Goal: Task Accomplishment & Management: Use online tool/utility

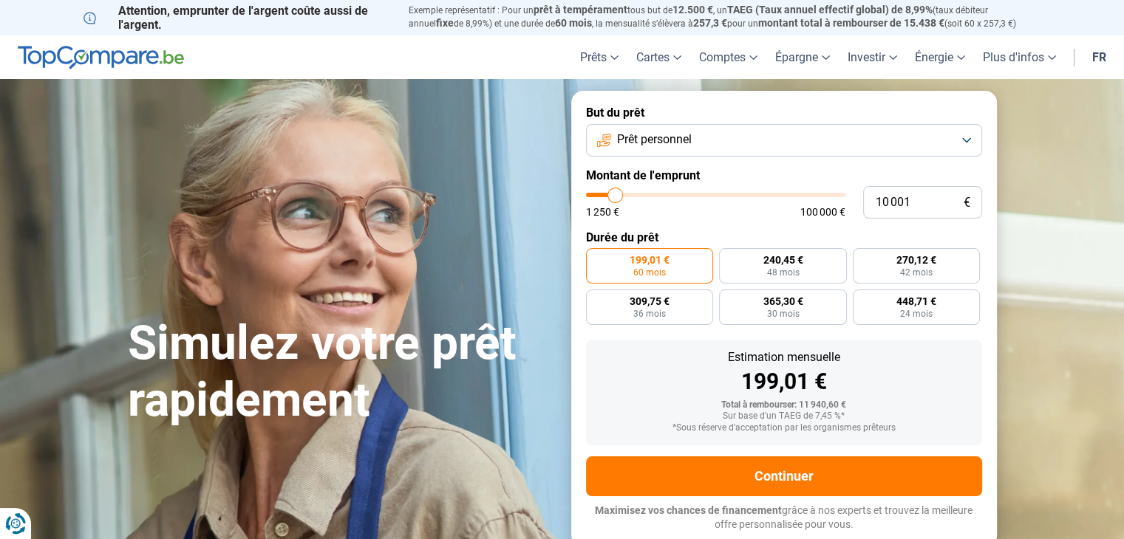
click at [711, 140] on button "Prêt personnel" at bounding box center [784, 140] width 396 height 33
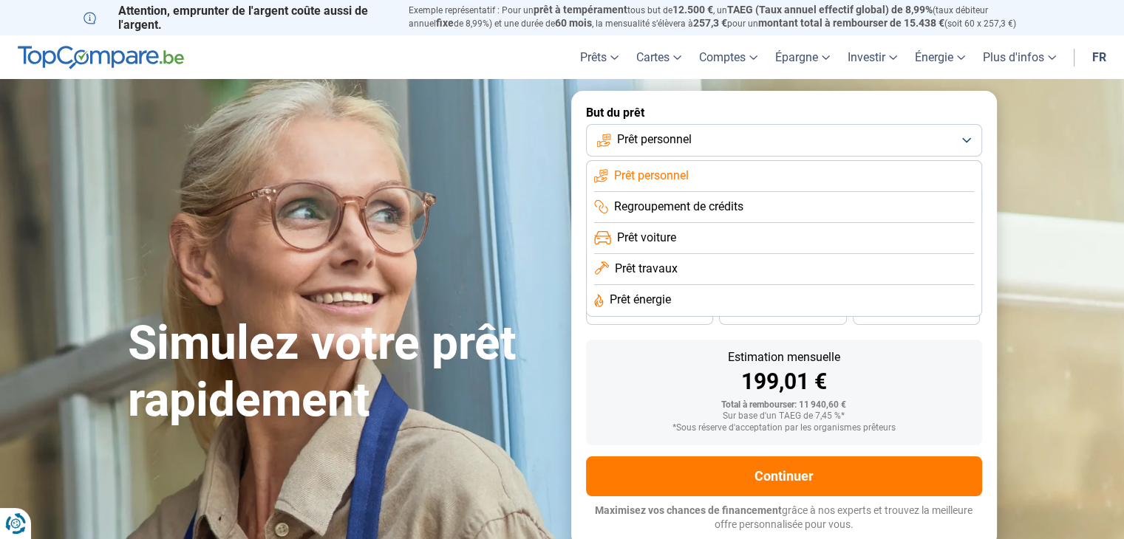
click at [720, 202] on span "Regroupement de crédits" at bounding box center [678, 207] width 129 height 16
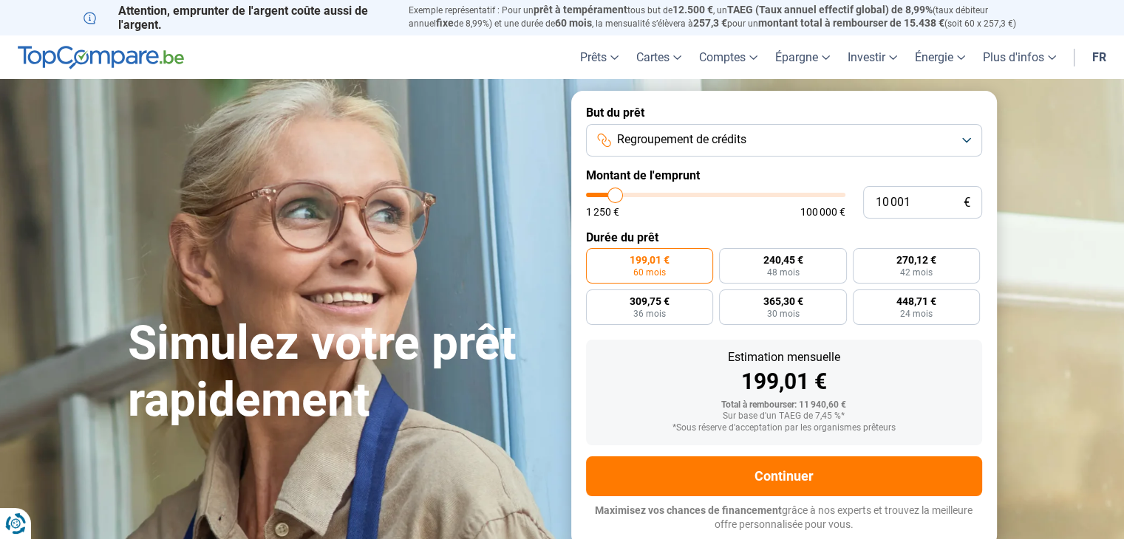
type input "9 750"
type input "9750"
type input "10 250"
type input "10250"
type input "10 750"
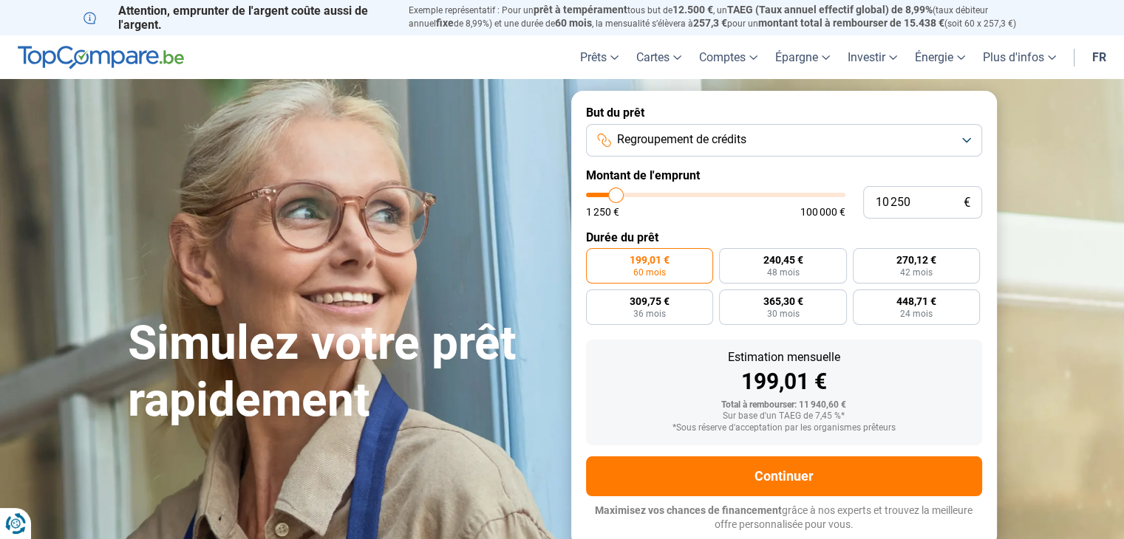
type input "10750"
type input "11 500"
type input "11500"
type input "12 250"
type input "12250"
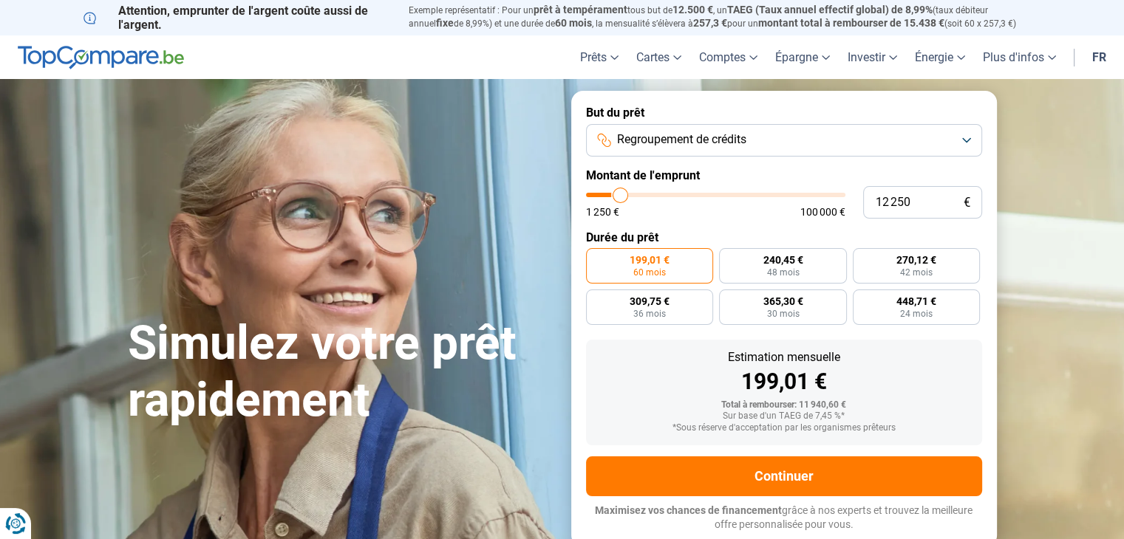
type input "13 000"
type input "13000"
type input "13 750"
type input "13750"
type input "15 250"
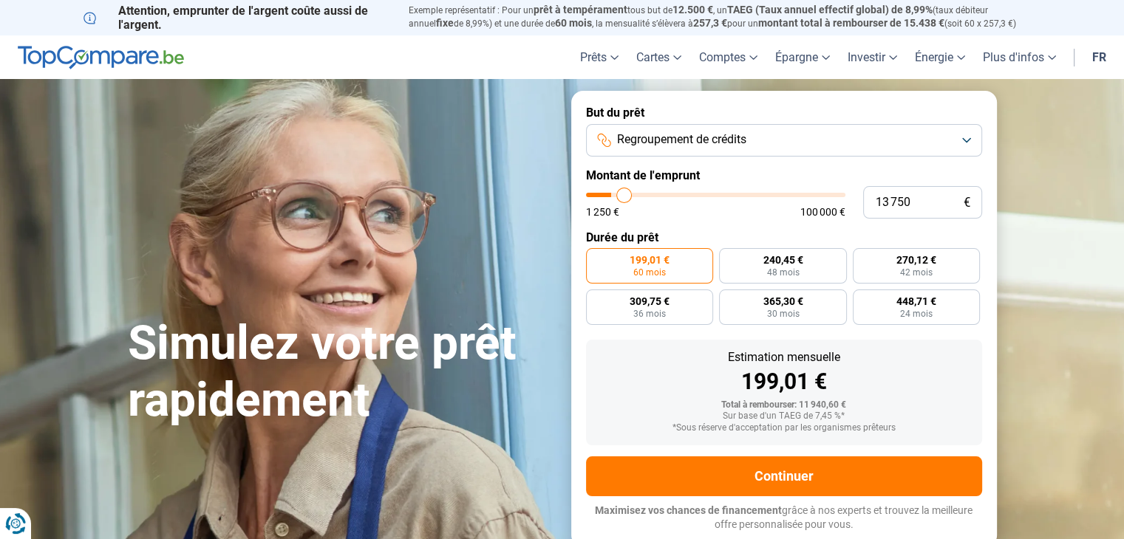
type input "15250"
type input "16 250"
type input "16250"
type input "17 500"
type input "17500"
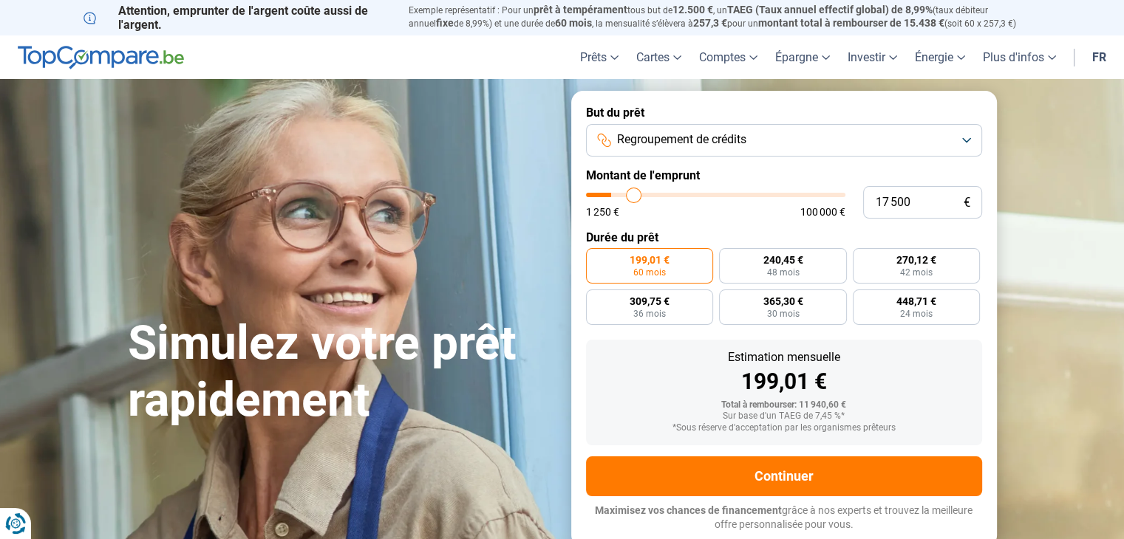
type input "18 000"
type input "18000"
type input "19 000"
type input "19000"
type input "19 500"
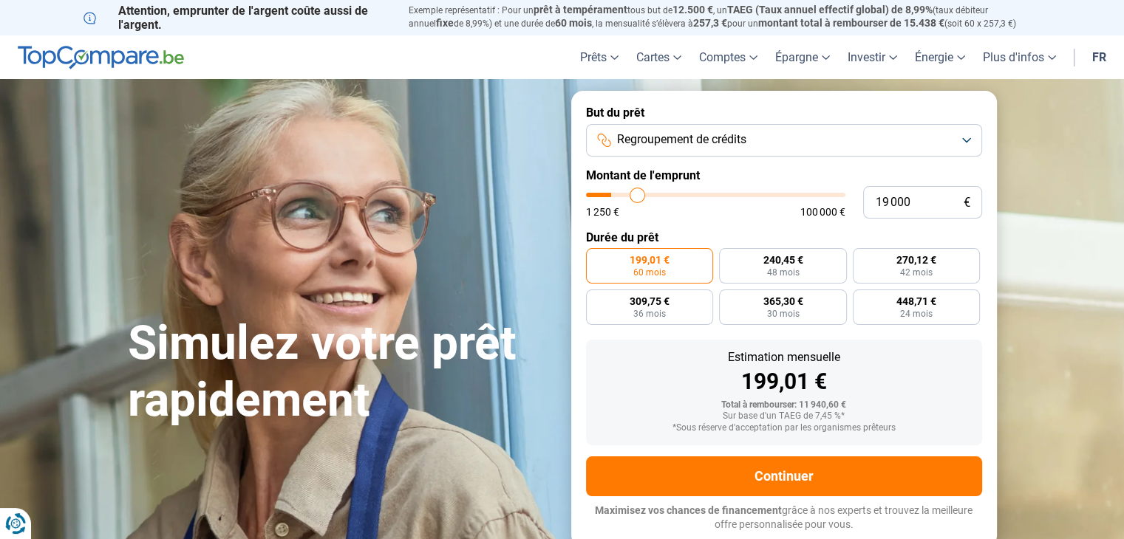
type input "19500"
type input "19 750"
type input "19750"
type input "20 250"
type input "20250"
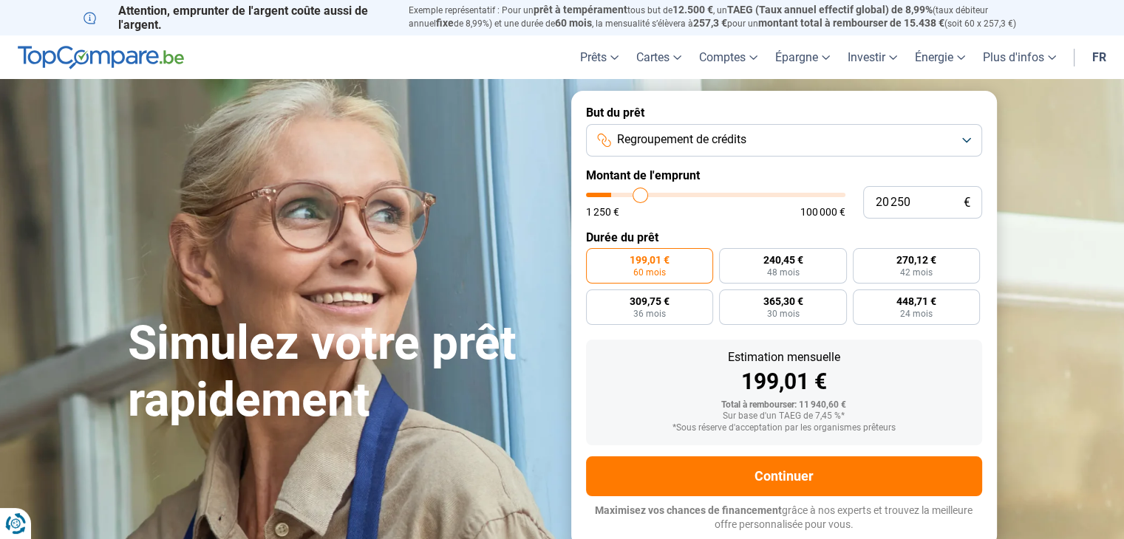
type input "20 500"
type input "20500"
type input "20 750"
type input "20750"
type input "21 000"
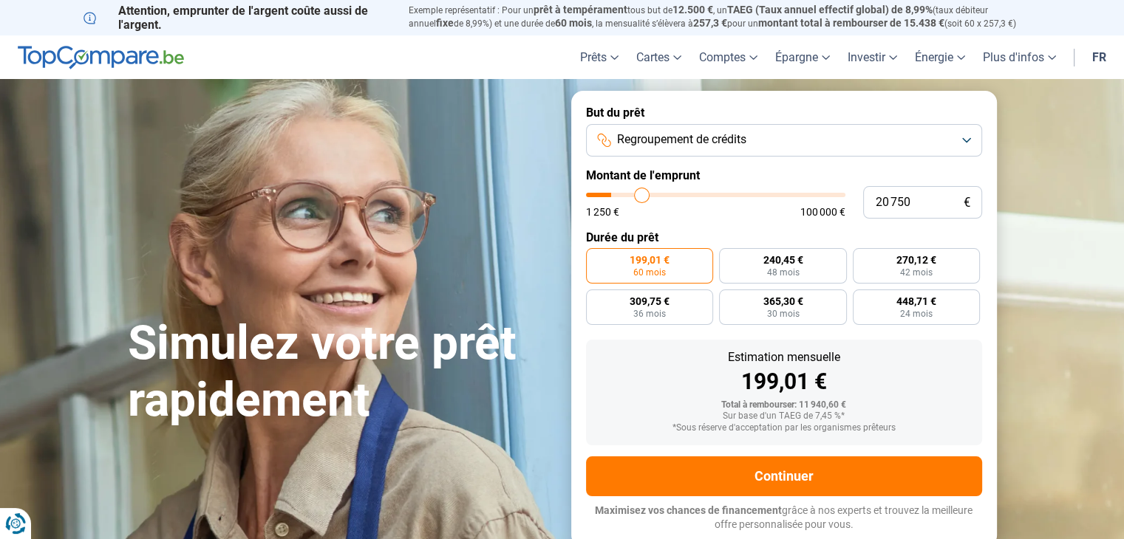
type input "21000"
type input "21 250"
type input "21250"
type input "21 500"
type input "21500"
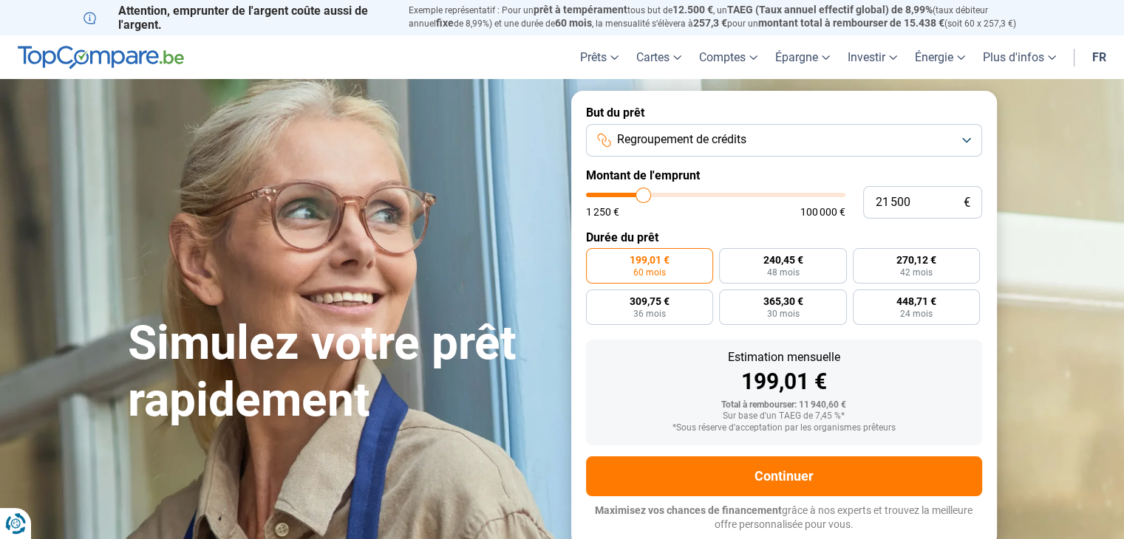
type input "22 000"
type input "22000"
type input "23 750"
type input "23750"
type input "25 250"
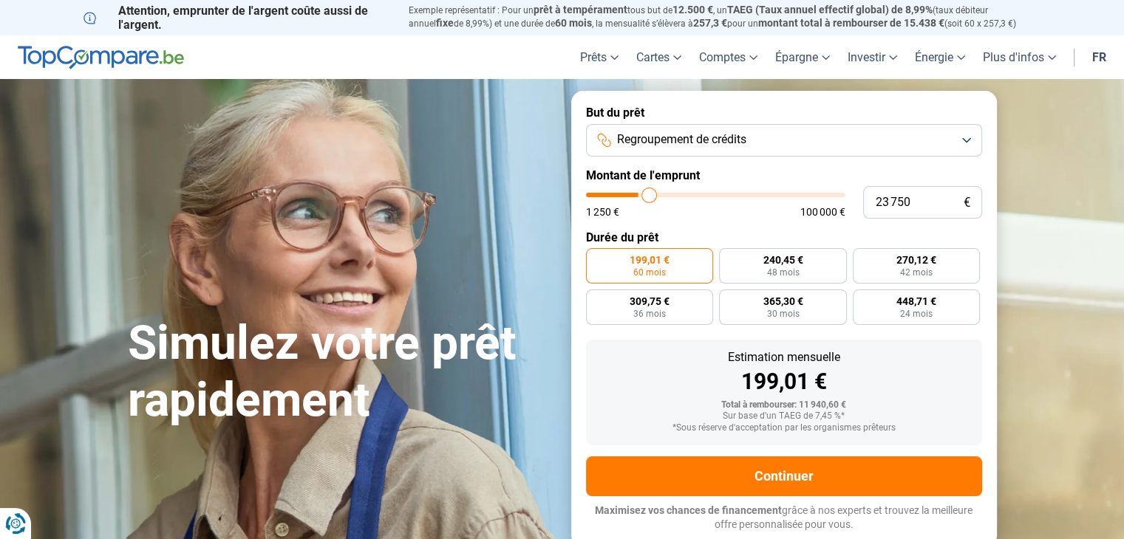
type input "25250"
type input "26 750"
type input "26750"
type input "29 000"
type input "29000"
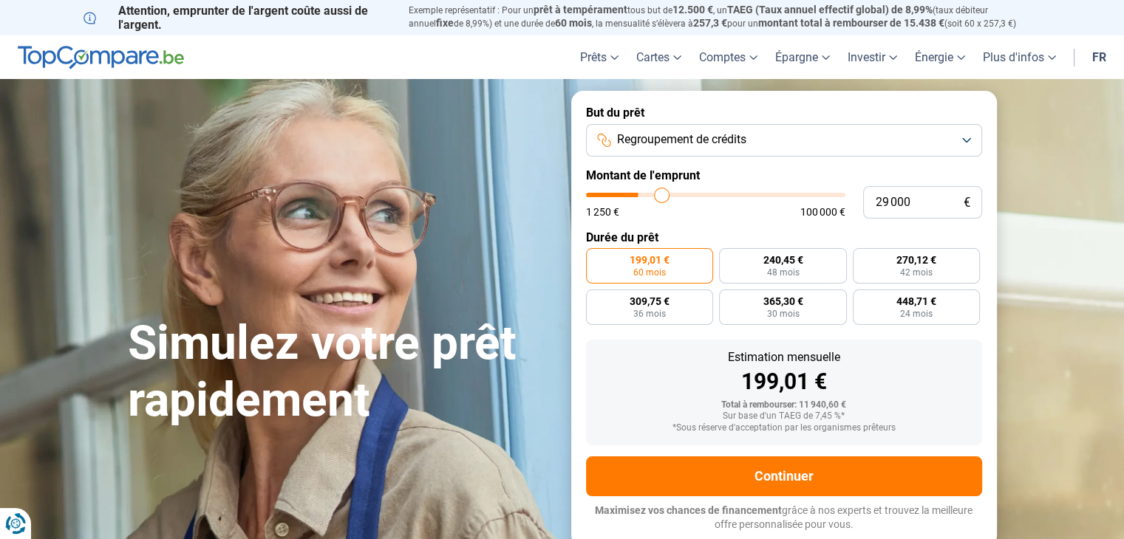
type input "30 000"
type input "30000"
type input "31 500"
type input "31500"
type input "31 750"
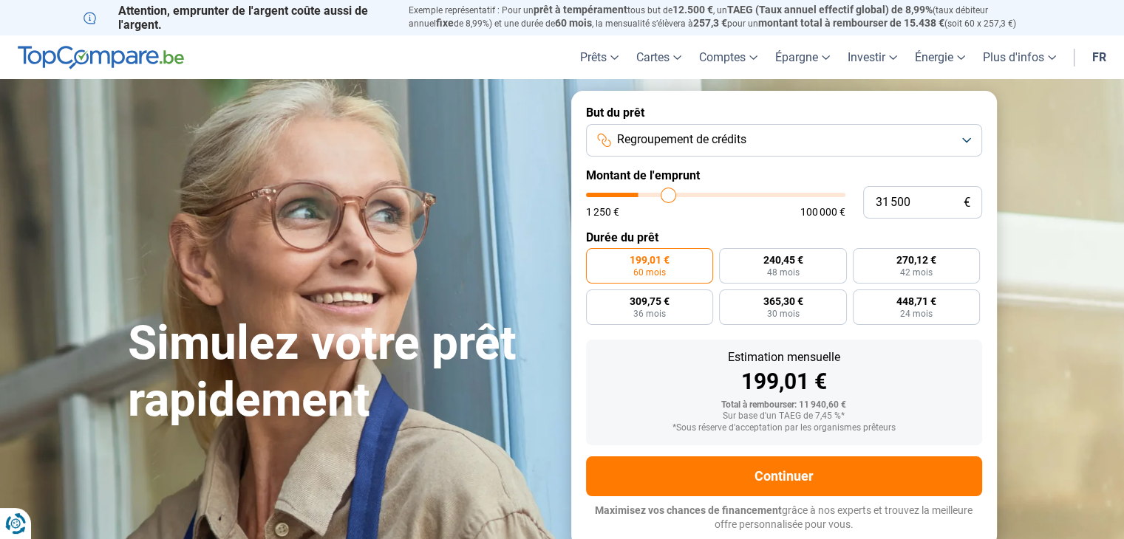
type input "31750"
type input "32 000"
type input "32000"
type input "32 250"
type input "32250"
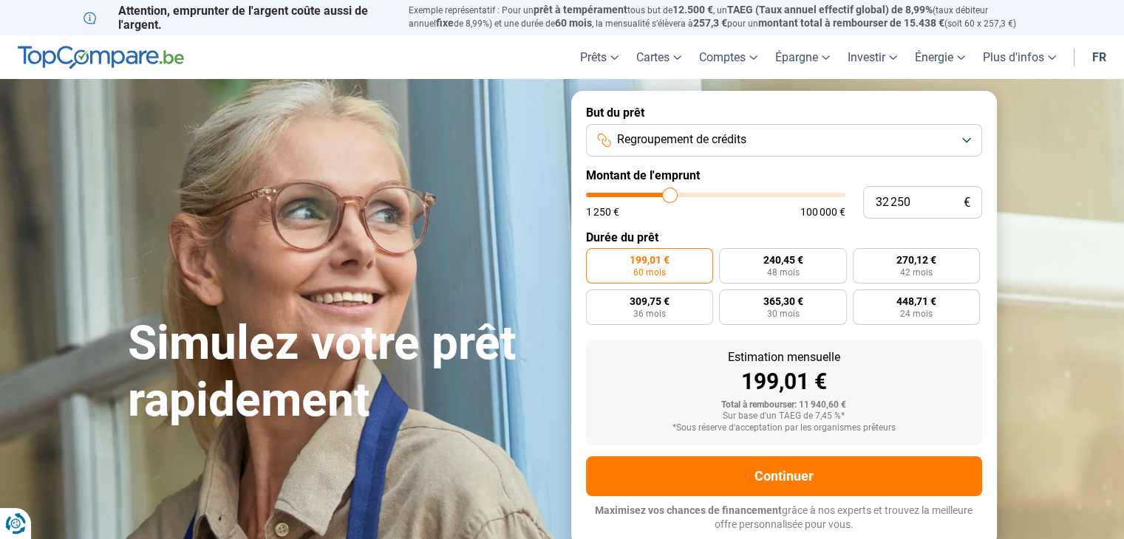
type input "32 500"
type input "32500"
type input "33 000"
type input "33000"
type input "33 250"
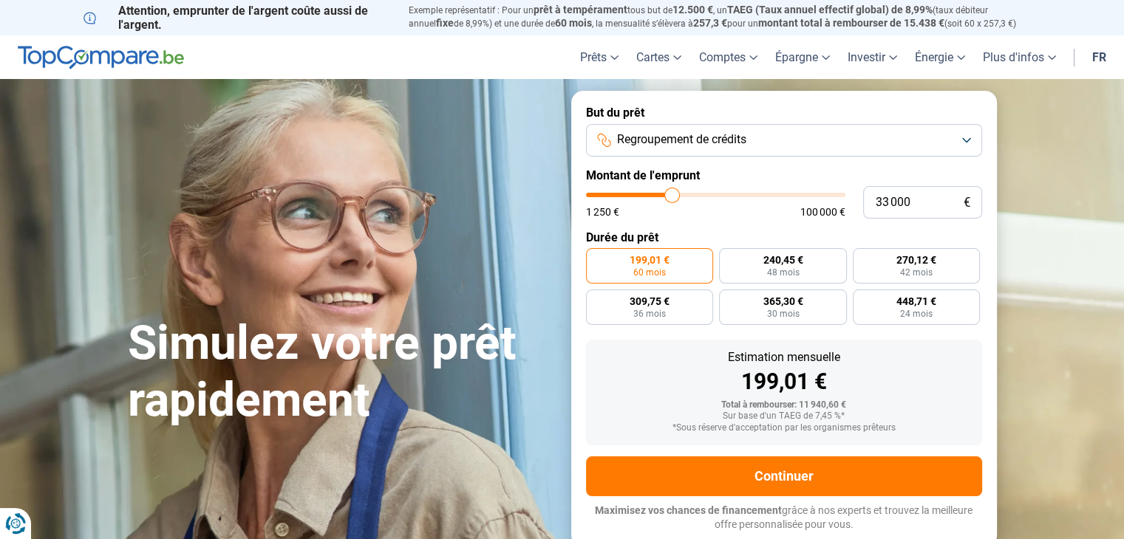
type input "33250"
type input "33 500"
type input "33500"
type input "33 750"
type input "33750"
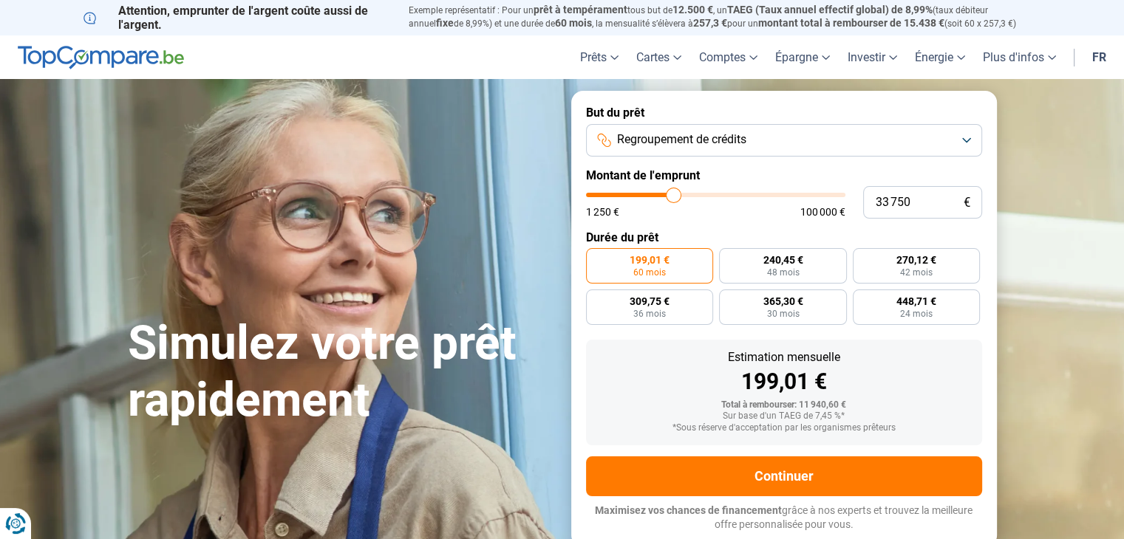
type input "34 250"
type input "34250"
type input "34 750"
type input "34750"
type input "35 000"
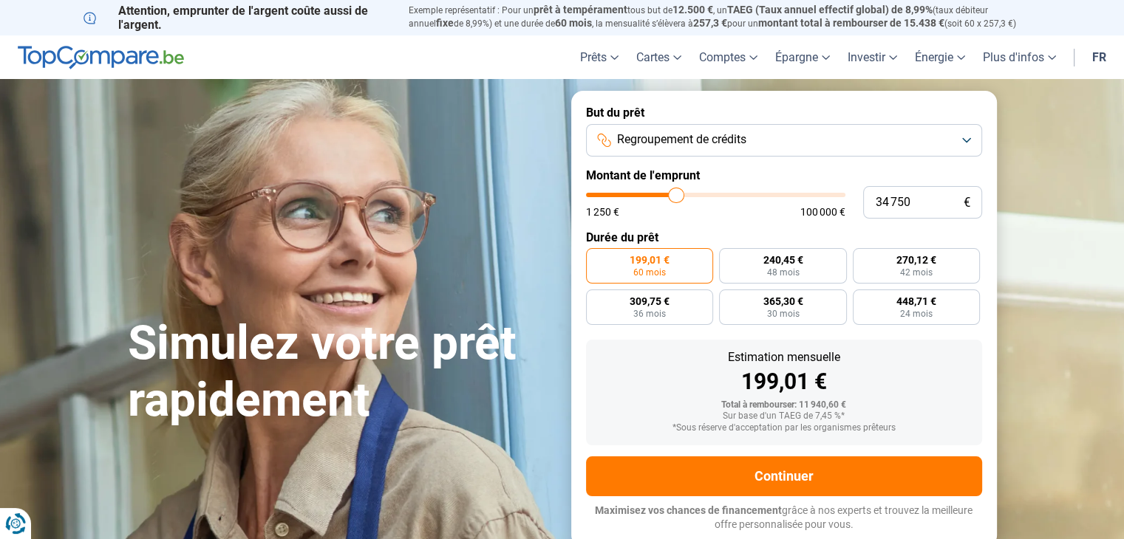
type input "35000"
type input "35 500"
type input "35500"
type input "36 000"
type input "36000"
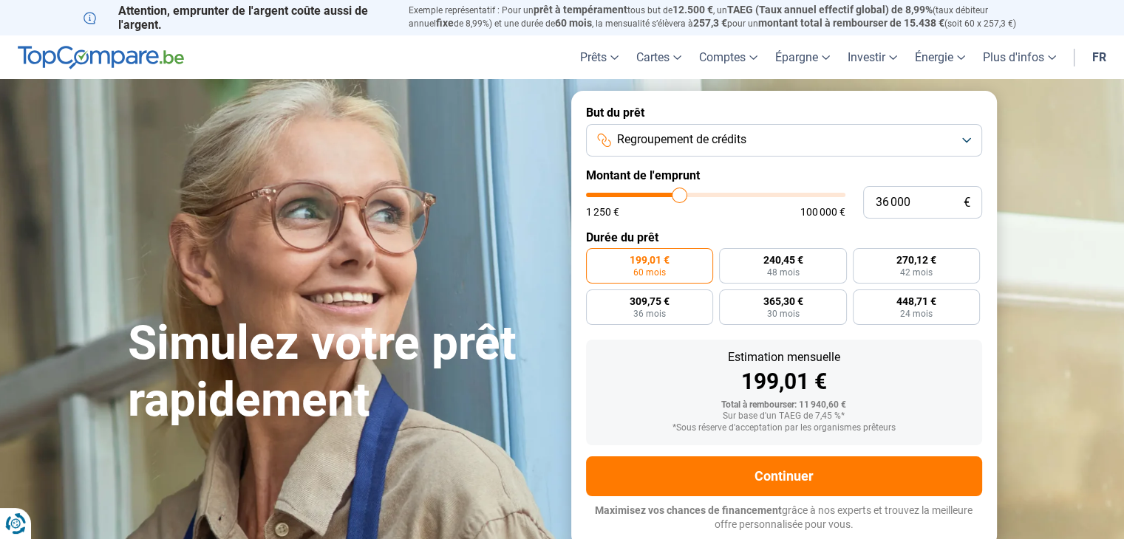
type input "37 250"
type input "37250"
type input "38 000"
type input "38000"
type input "39 000"
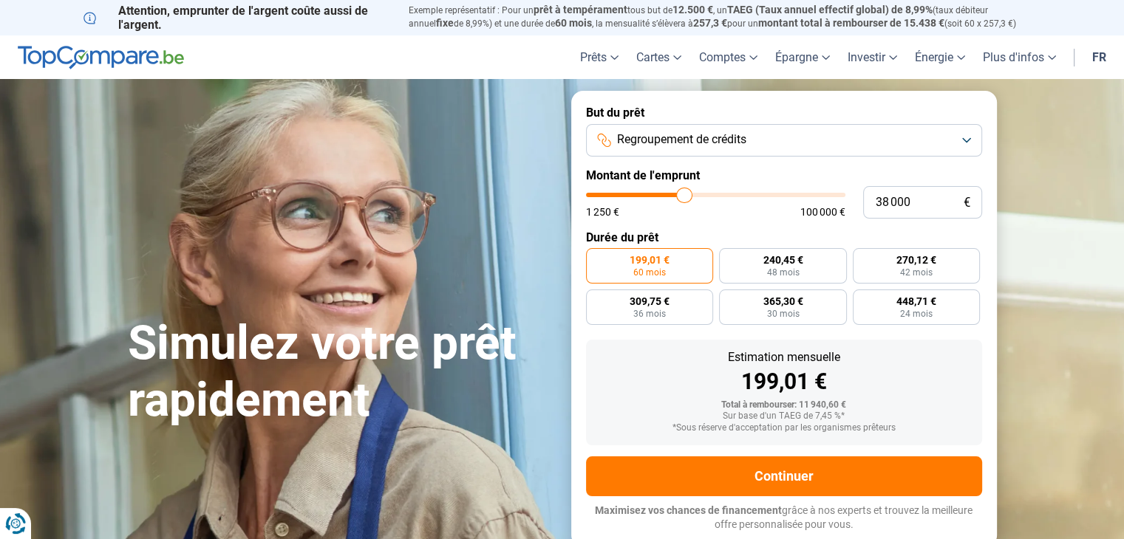
type input "39000"
type input "40 000"
type input "40000"
type input "40 750"
type input "40750"
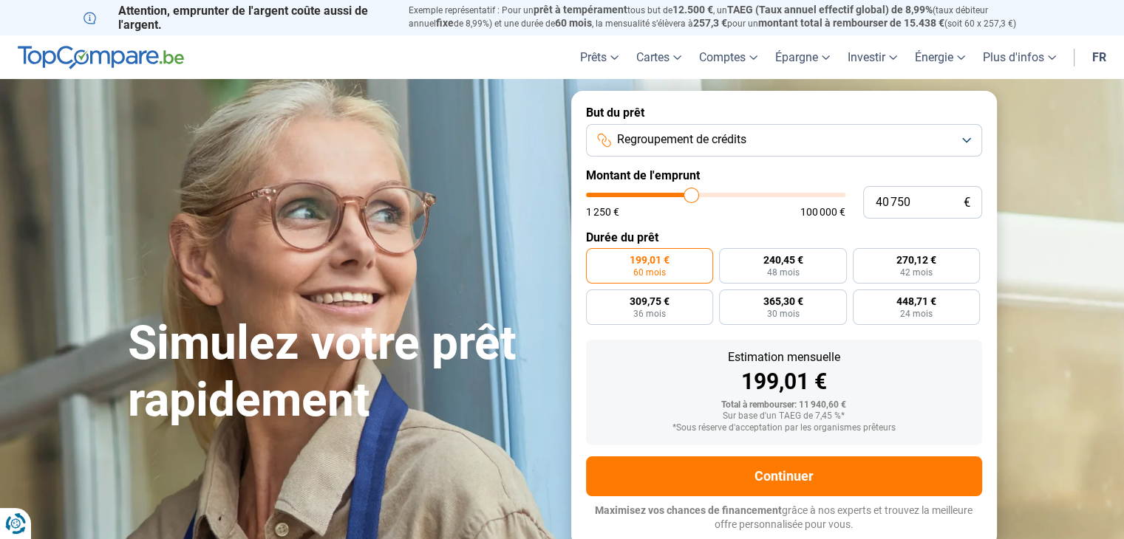
type input "41 000"
type input "41000"
type input "41 250"
type input "41250"
type input "41 500"
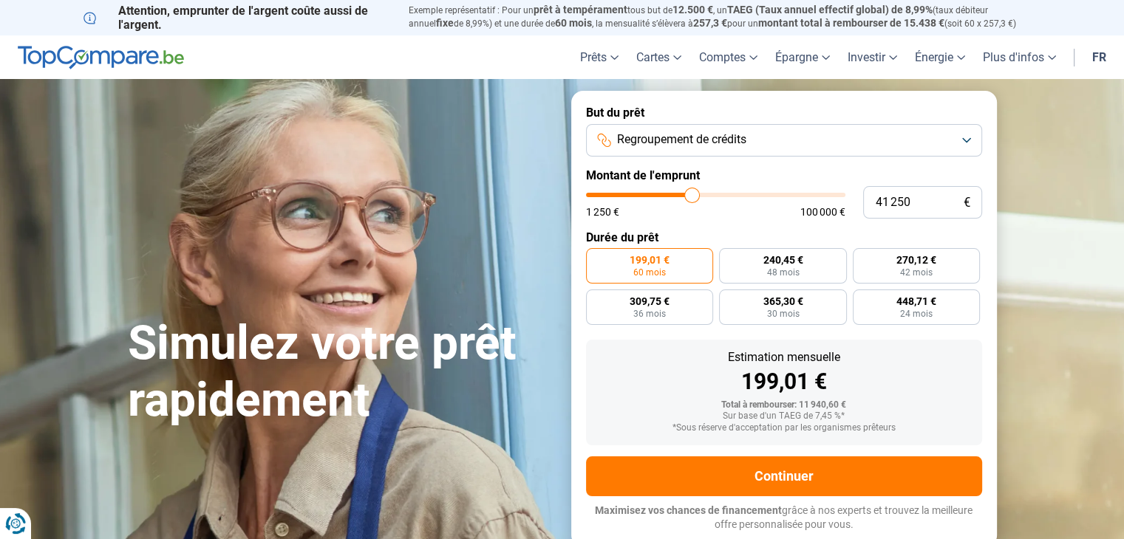
type input "41500"
type input "41 750"
type input "41750"
type input "42 250"
type input "42250"
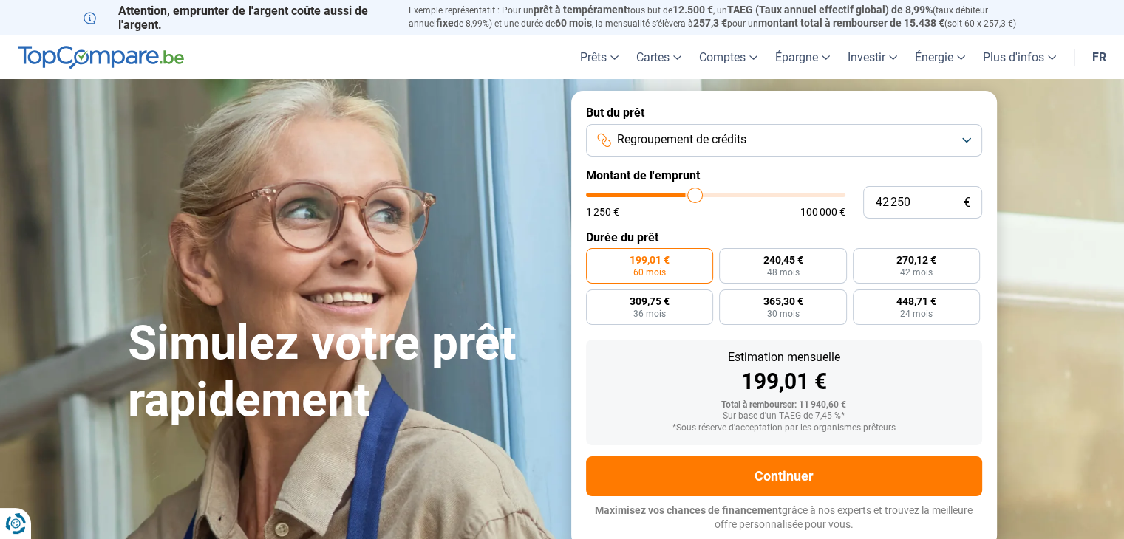
type input "42 750"
type input "42750"
type input "43 500"
type input "43500"
type input "43 750"
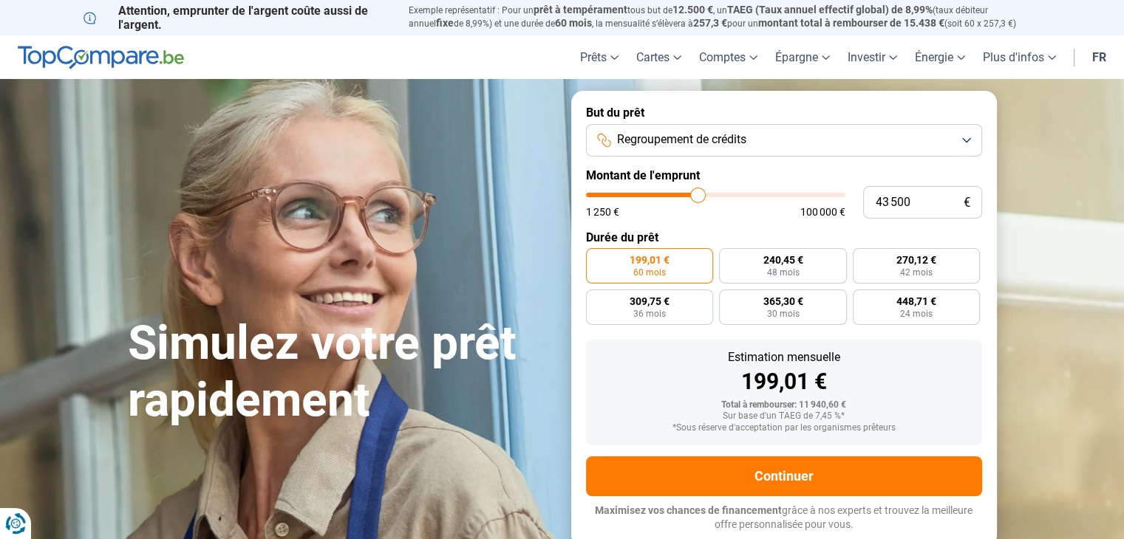
type input "43750"
type input "44 250"
type input "44250"
type input "44 750"
type input "44750"
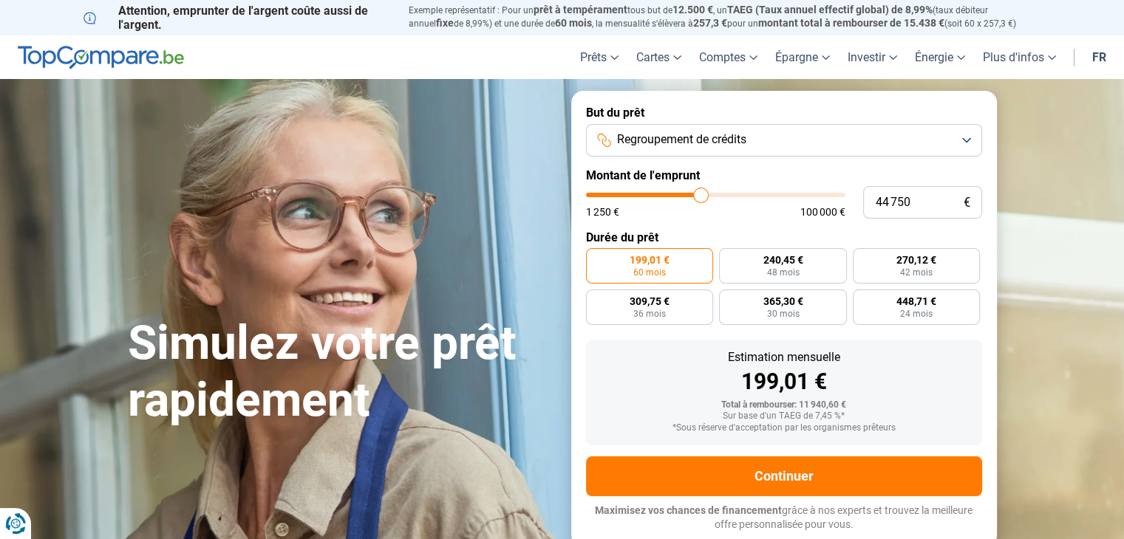
type input "45 000"
type input "45000"
type input "45 250"
type input "45250"
type input "45 500"
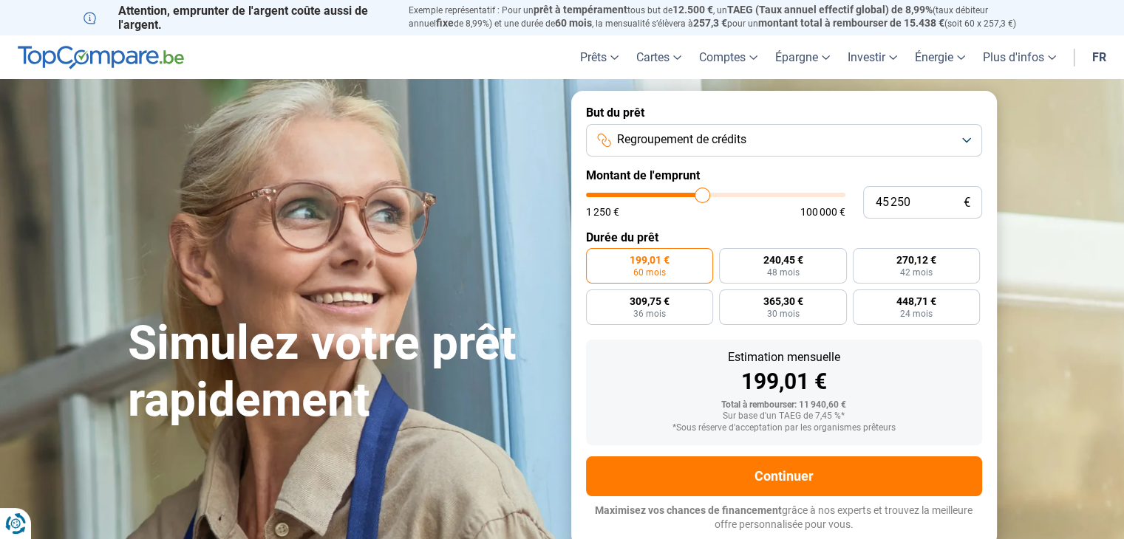
type input "45500"
type input "46 000"
type input "46000"
type input "46 500"
type input "46500"
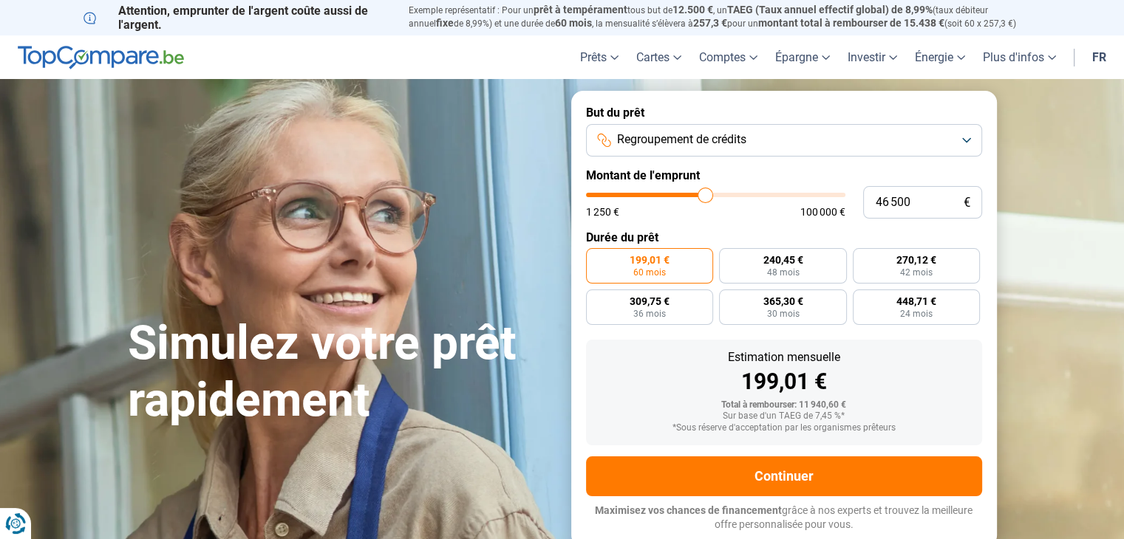
type input "47 000"
type input "47000"
type input "47 750"
type input "47750"
type input "48 750"
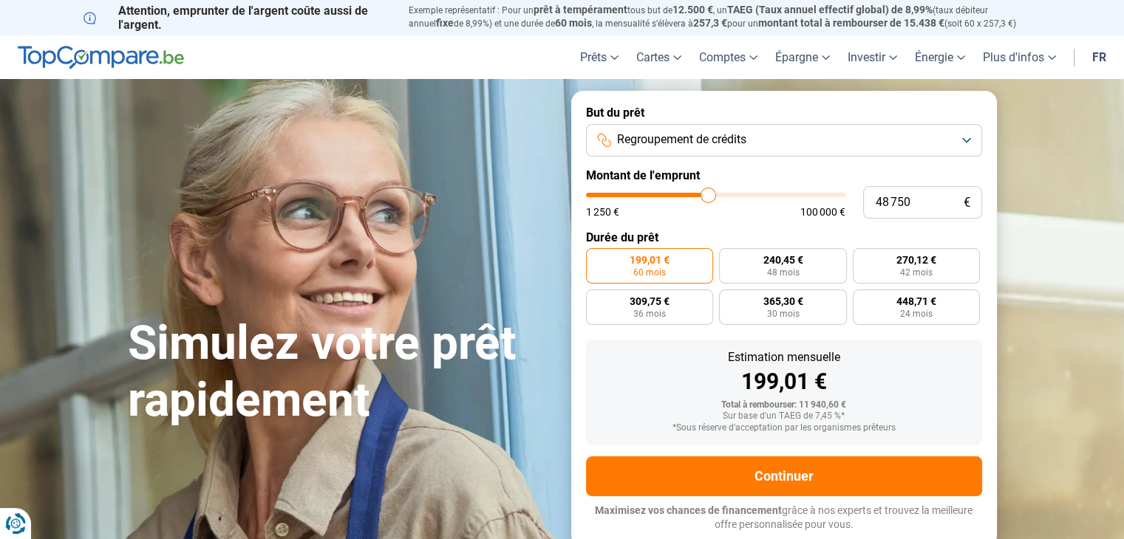
type input "48750"
type input "49 000"
type input "49000"
type input "50 000"
type input "50000"
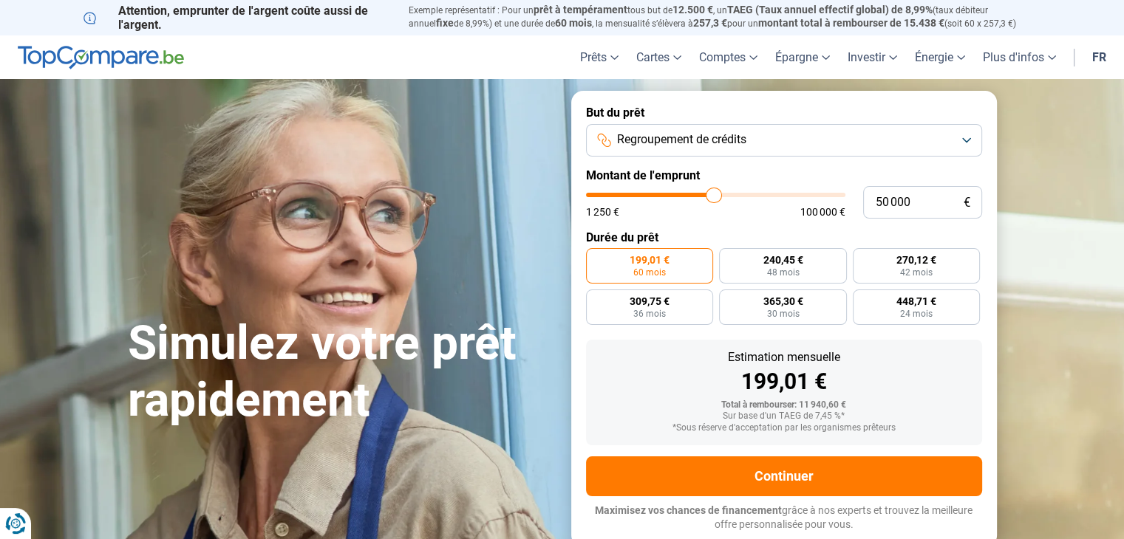
type input "50 750"
type input "50750"
type input "51 000"
type input "51000"
type input "51 250"
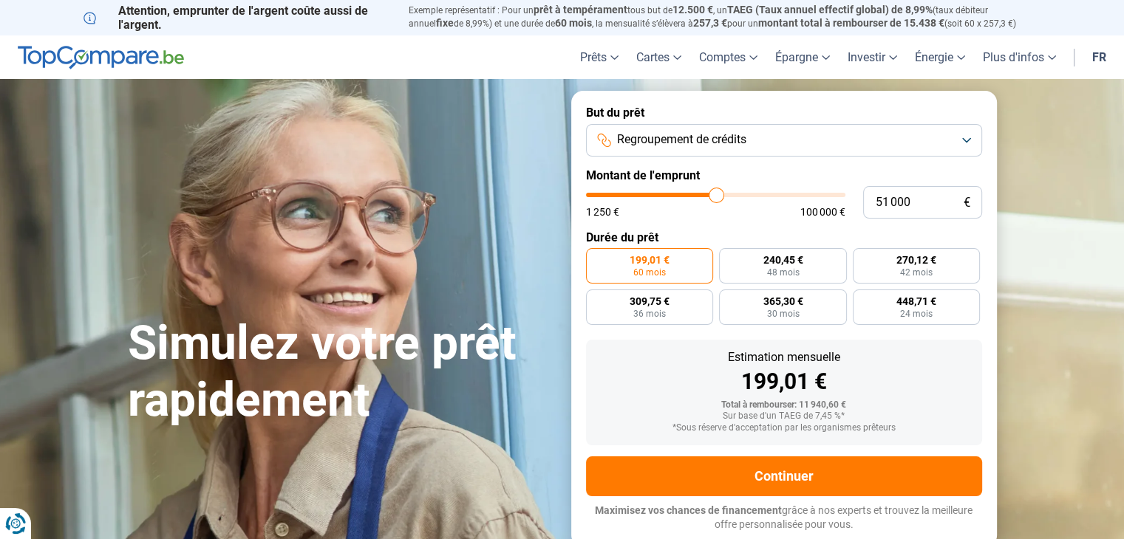
type input "51250"
type input "51 500"
type input "51500"
type input "52 000"
type input "52000"
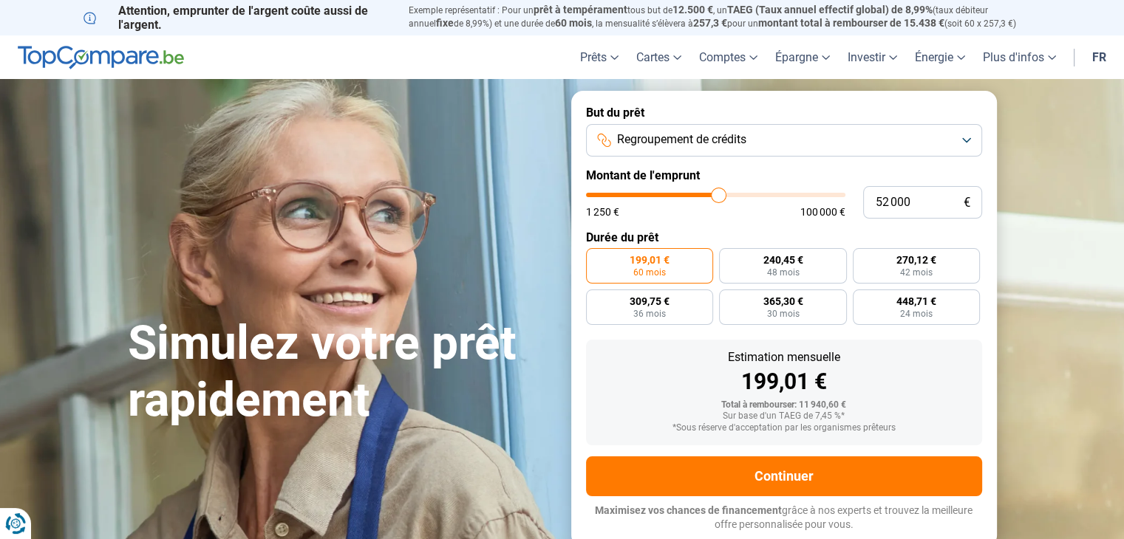
type input "52 250"
type input "52250"
type input "52 500"
type input "52500"
type input "53 500"
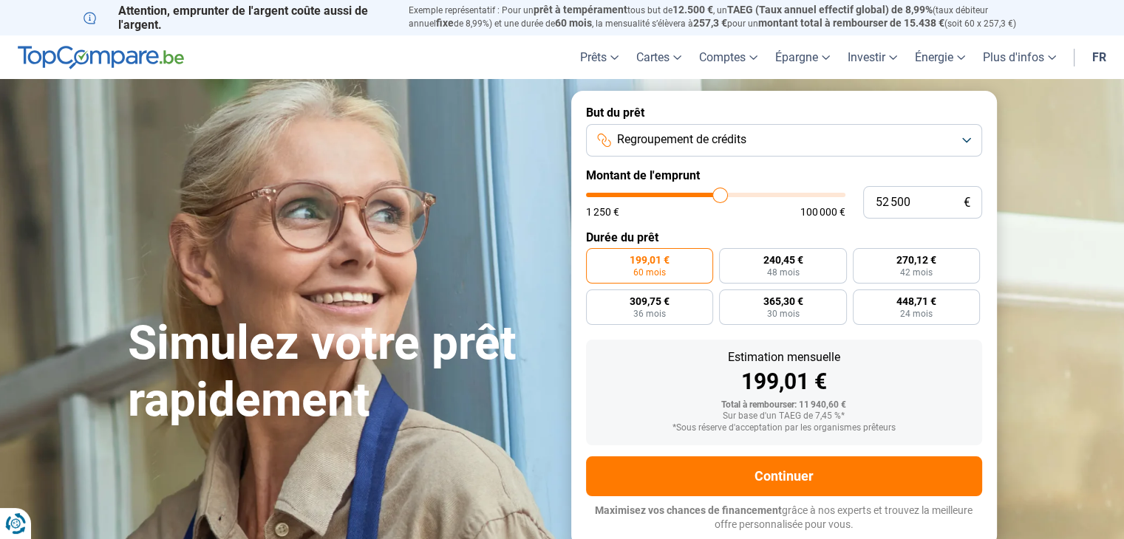
type input "53500"
type input "54 000"
type input "54000"
type input "54 250"
type input "54250"
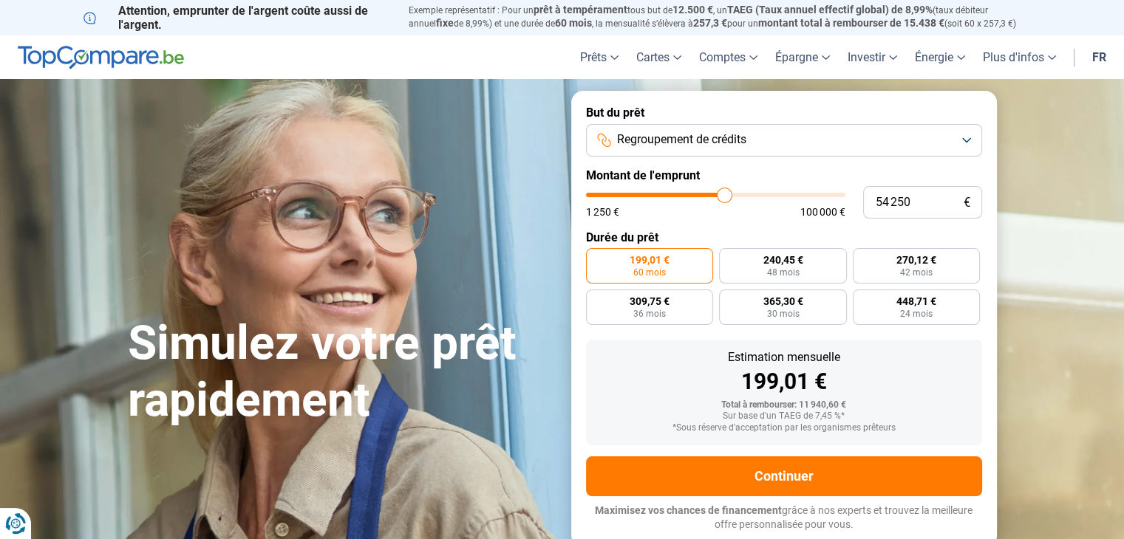
type input "54 500"
type input "54500"
type input "55 000"
type input "55000"
type input "55 250"
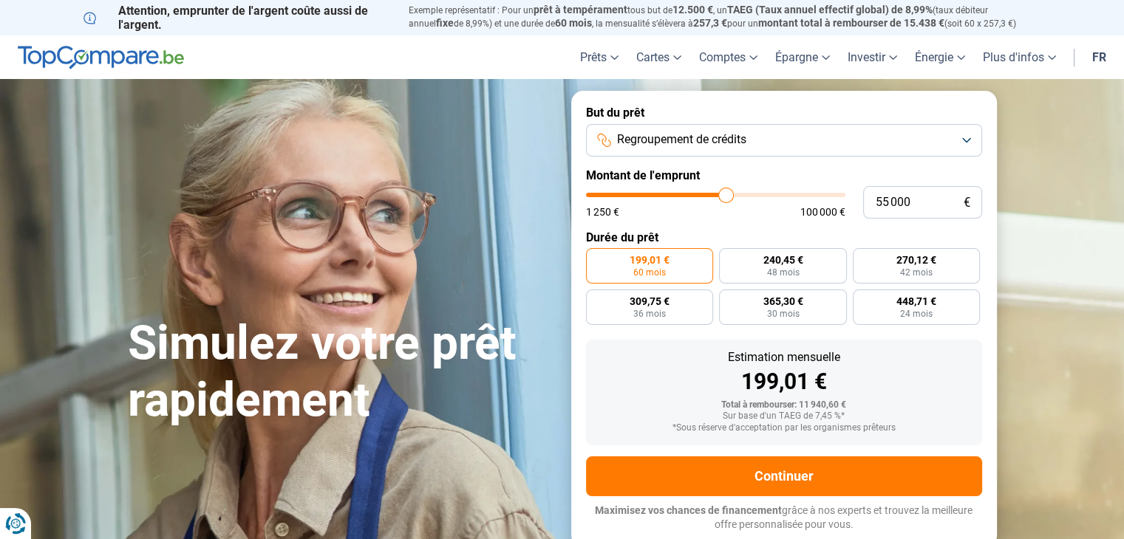
type input "55250"
type input "55 500"
type input "55500"
type input "56 250"
type input "56250"
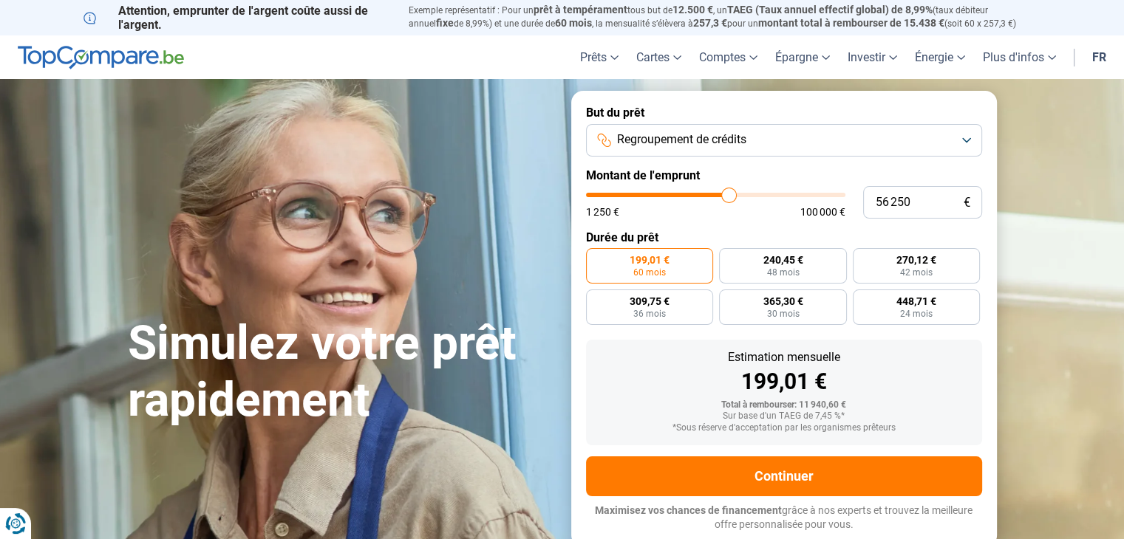
type input "57 000"
type input "57000"
type input "57 250"
type input "57250"
type input "58 000"
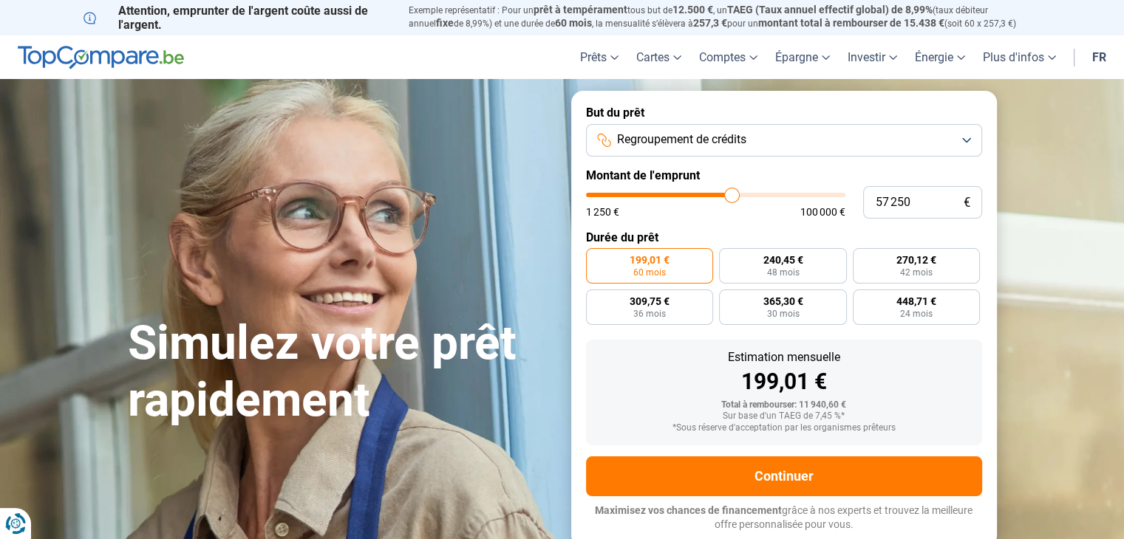
type input "58000"
type input "58 250"
type input "58250"
type input "58 500"
drag, startPoint x: 614, startPoint y: 196, endPoint x: 734, endPoint y: 190, distance: 120.6
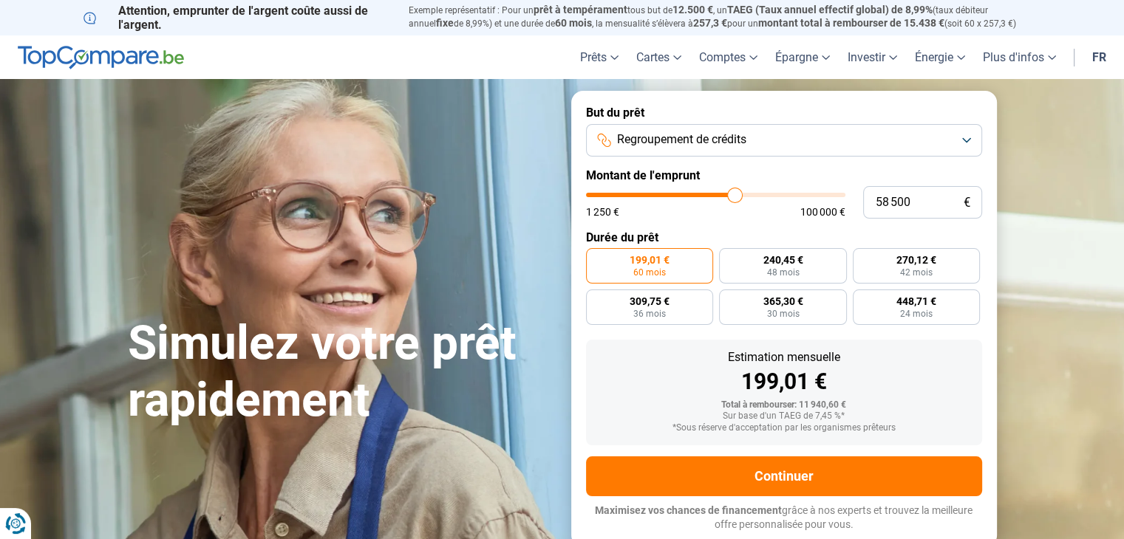
type input "58500"
click at [734, 193] on input "range" at bounding box center [715, 195] width 259 height 4
radio input "false"
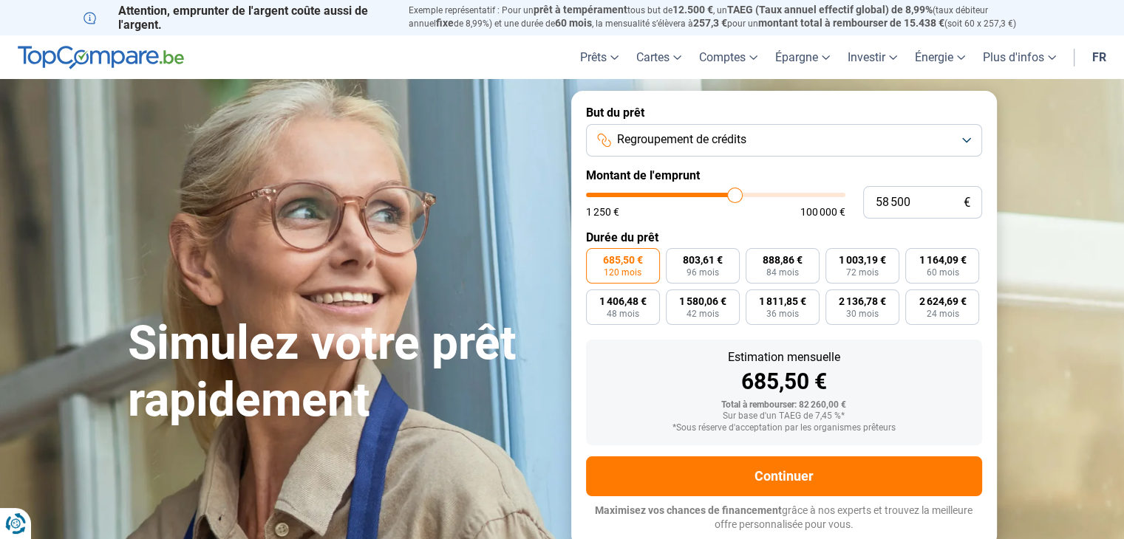
type input "58 250"
type input "58250"
type input "58 000"
type input "58000"
type input "57 750"
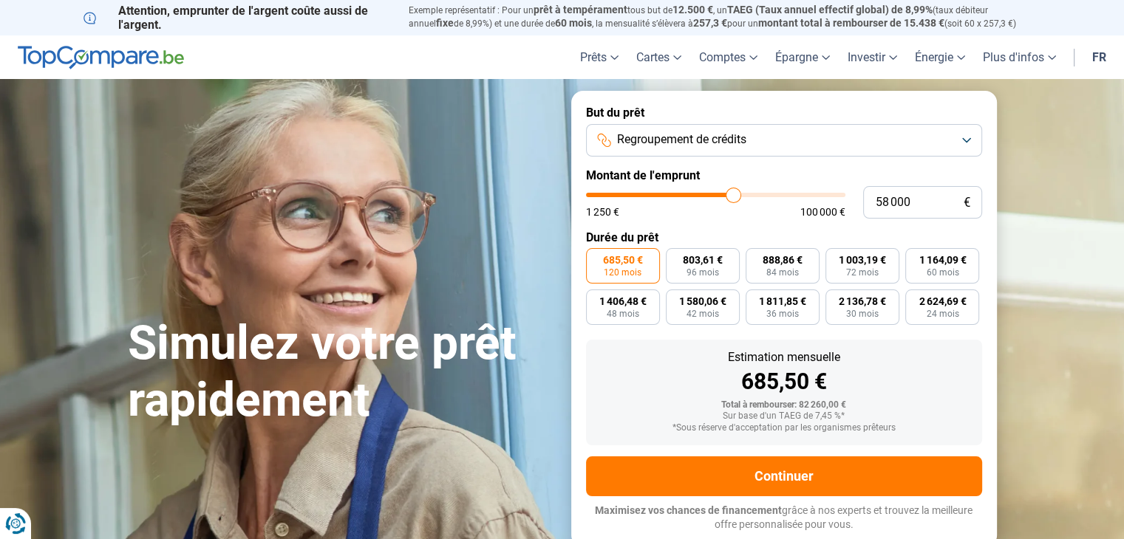
type input "57750"
type input "57 500"
type input "57500"
click at [732, 193] on input "range" at bounding box center [715, 195] width 259 height 4
